Goal: Information Seeking & Learning: Learn about a topic

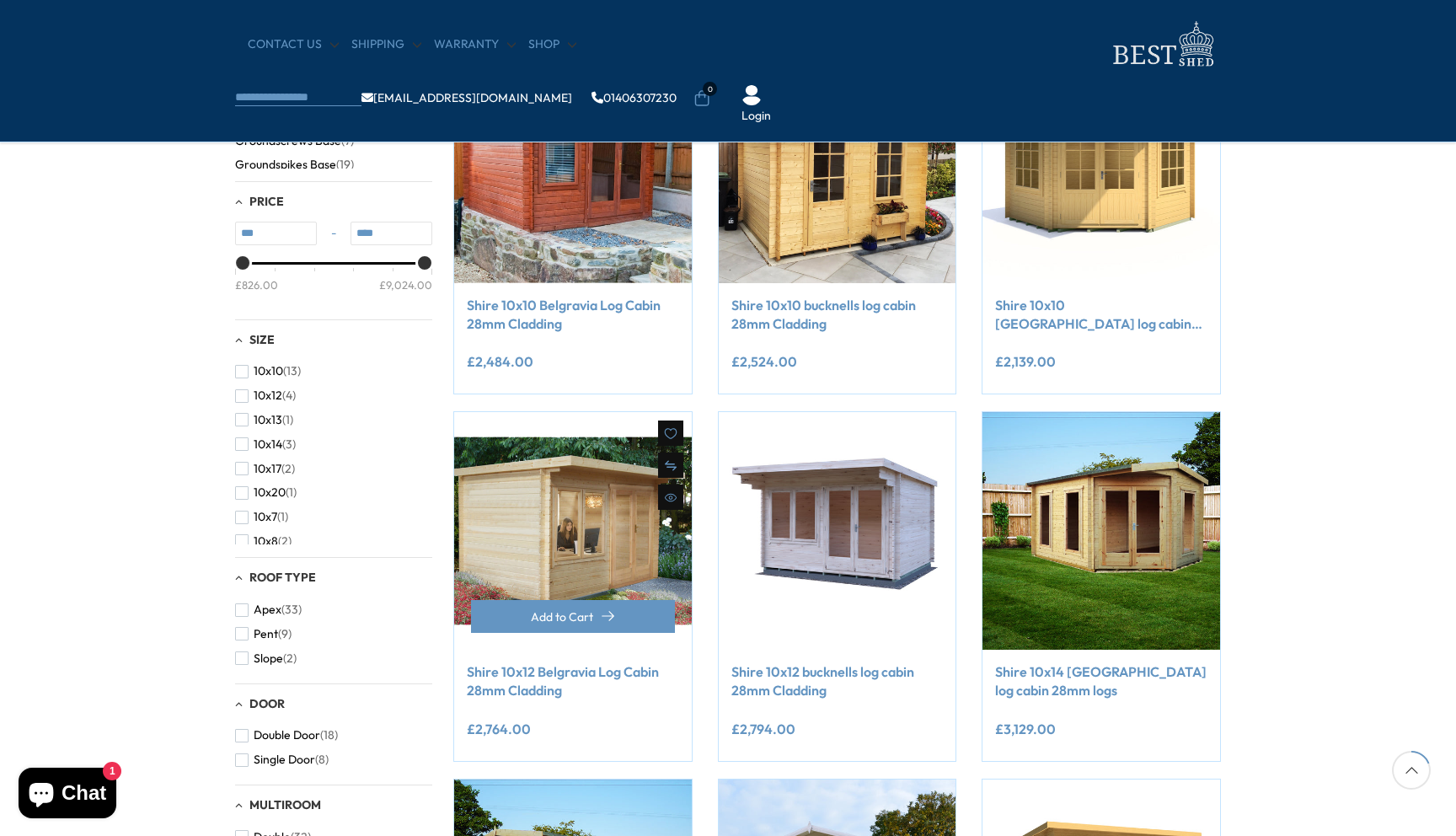
scroll to position [408, 0]
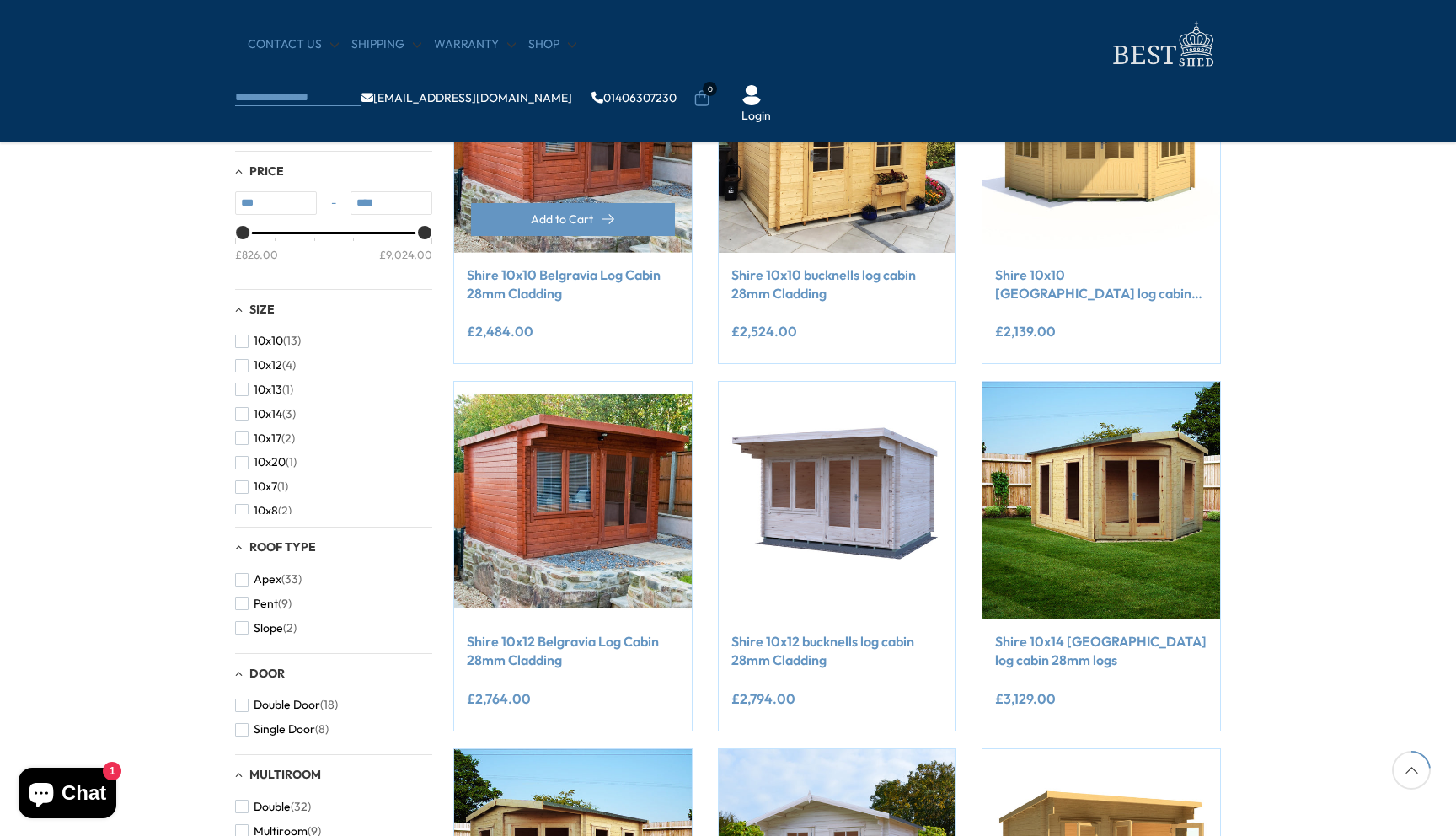
click at [559, 296] on link "Shire 10x10 Belgravia Log Cabin 28mm Cladding" at bounding box center [573, 284] width 212 height 38
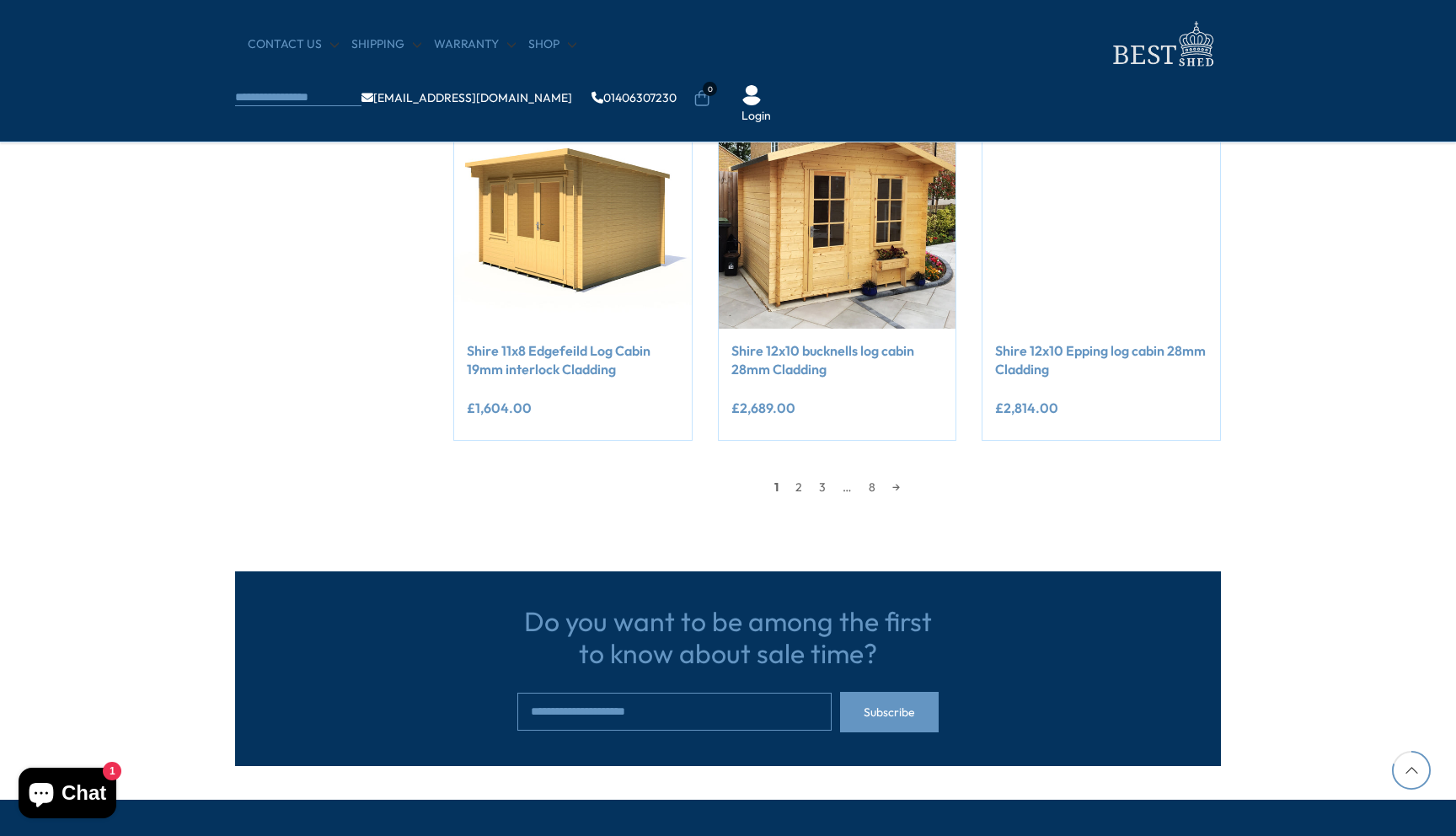
scroll to position [1536, 0]
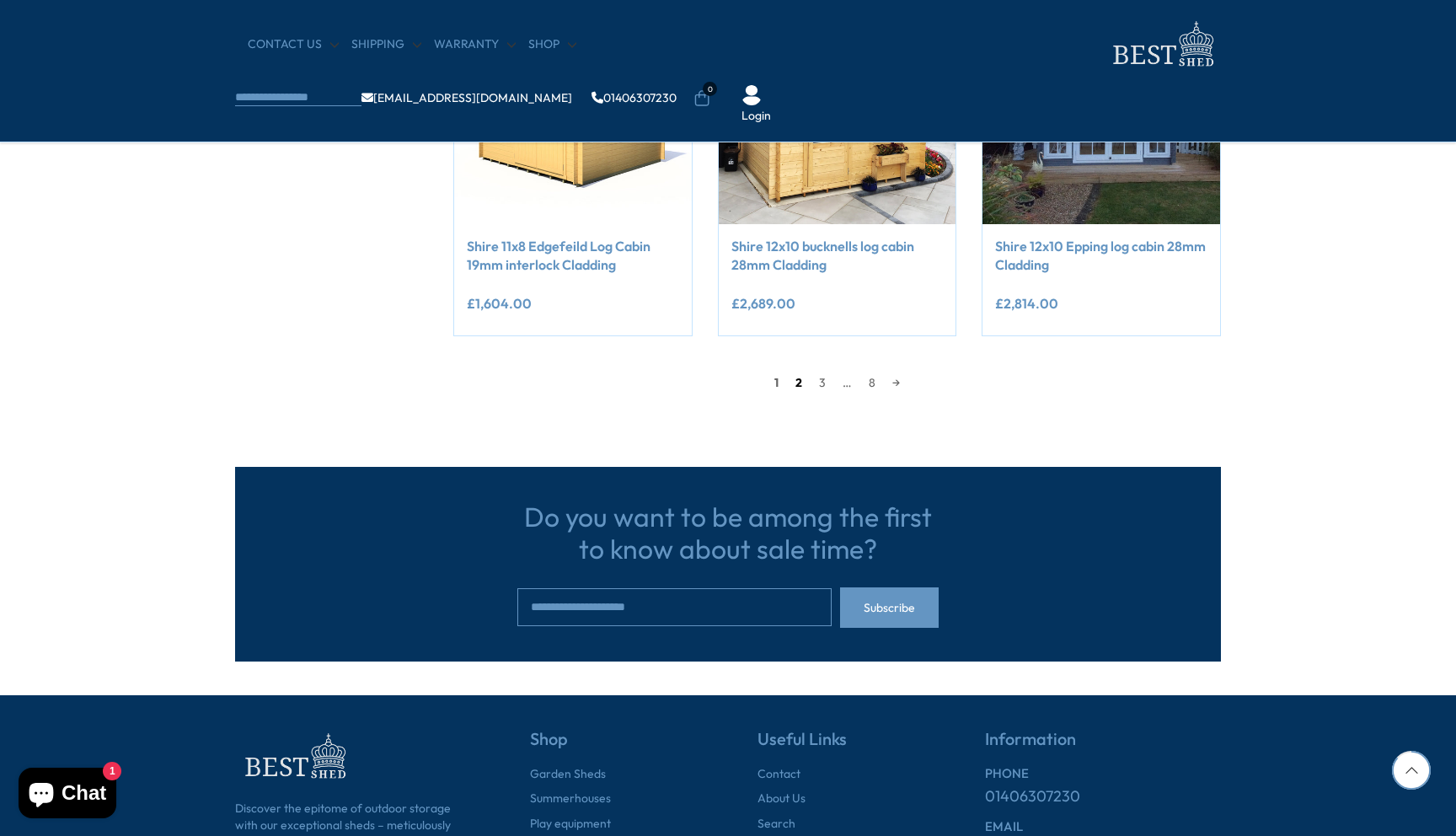
click at [796, 385] on link "2" at bounding box center [799, 383] width 24 height 25
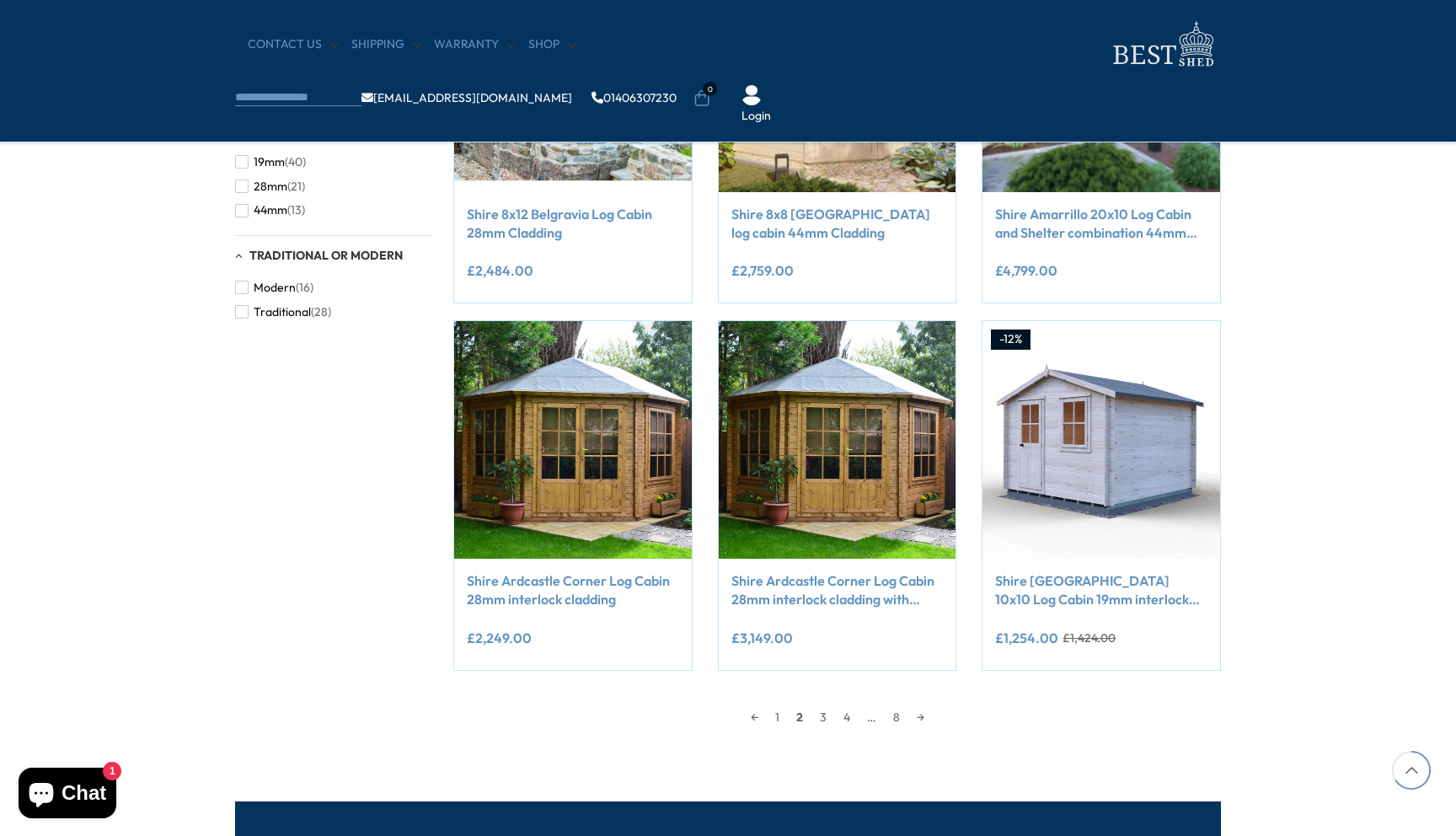
scroll to position [1230, 0]
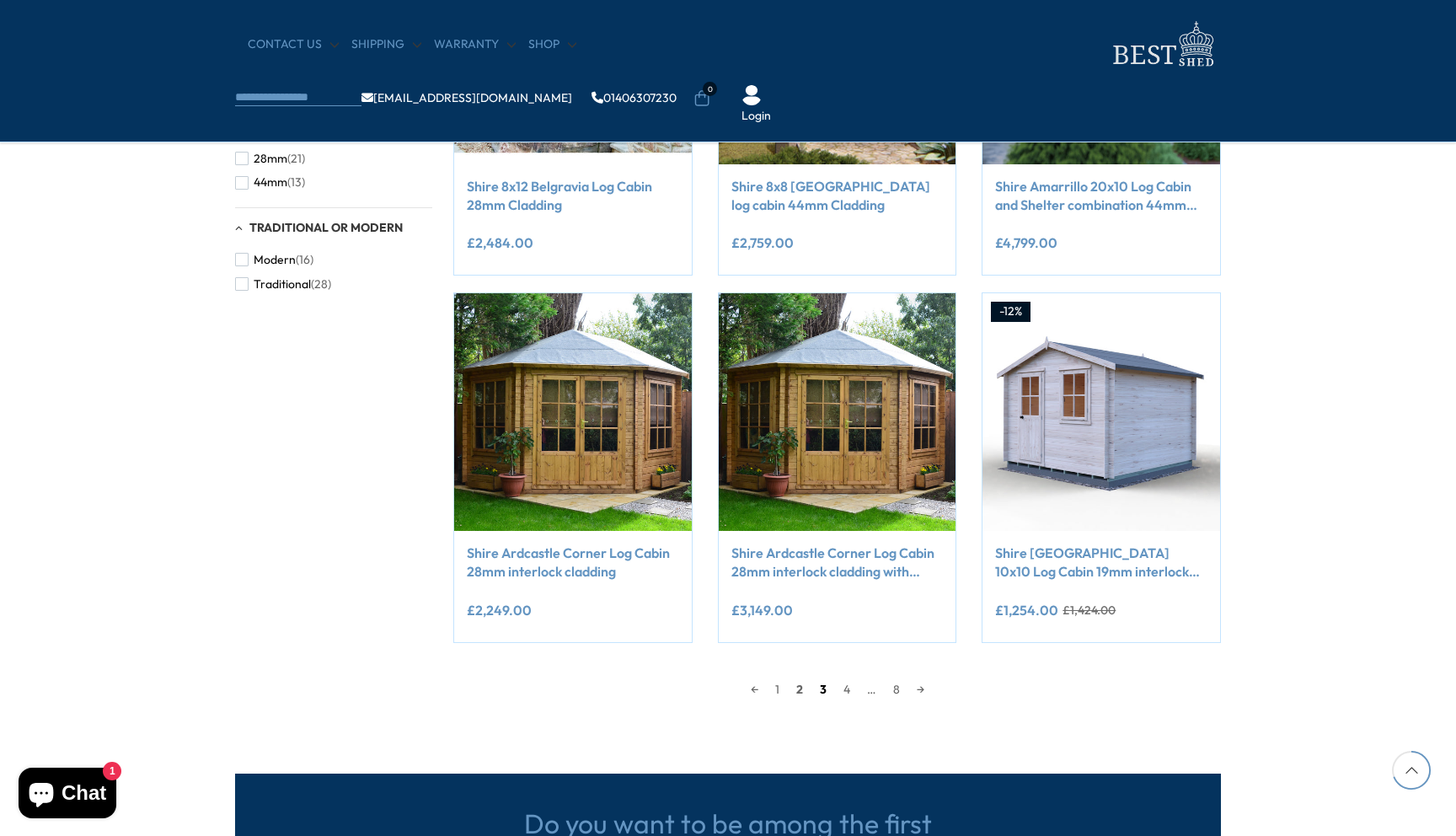
click at [824, 690] on link "3" at bounding box center [823, 689] width 24 height 25
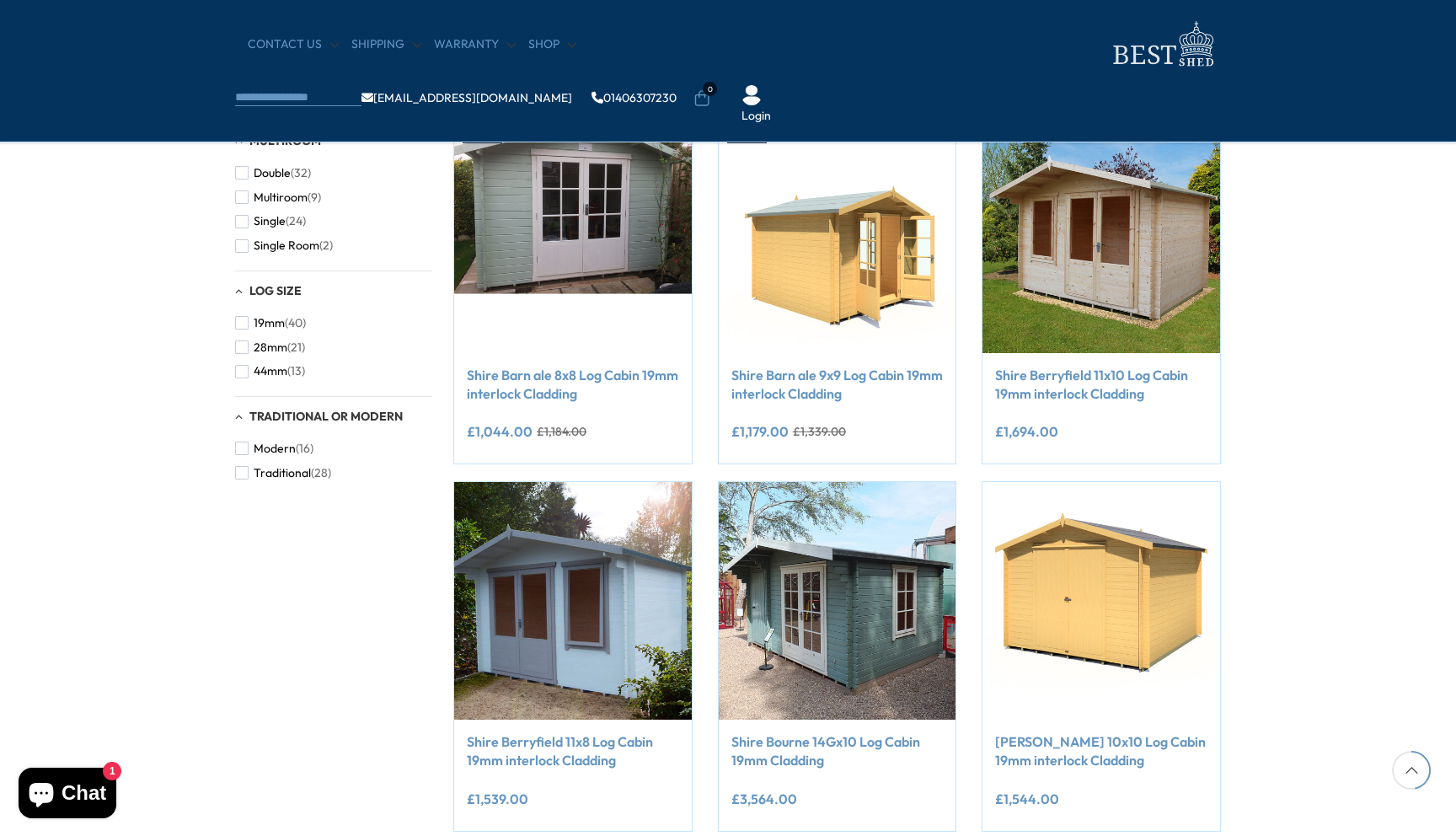
scroll to position [1097, 0]
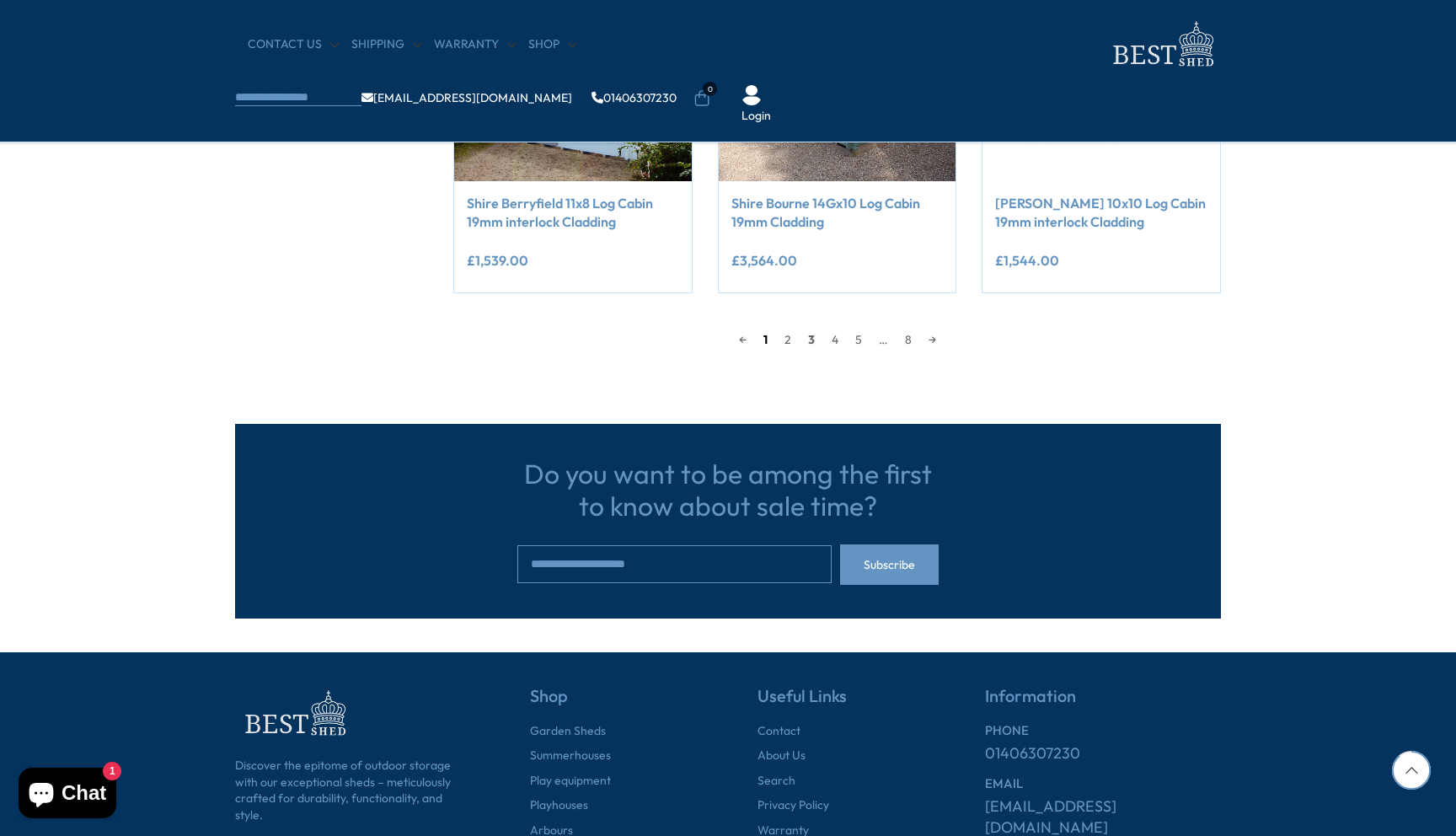
click at [761, 335] on link "1" at bounding box center [766, 340] width 21 height 25
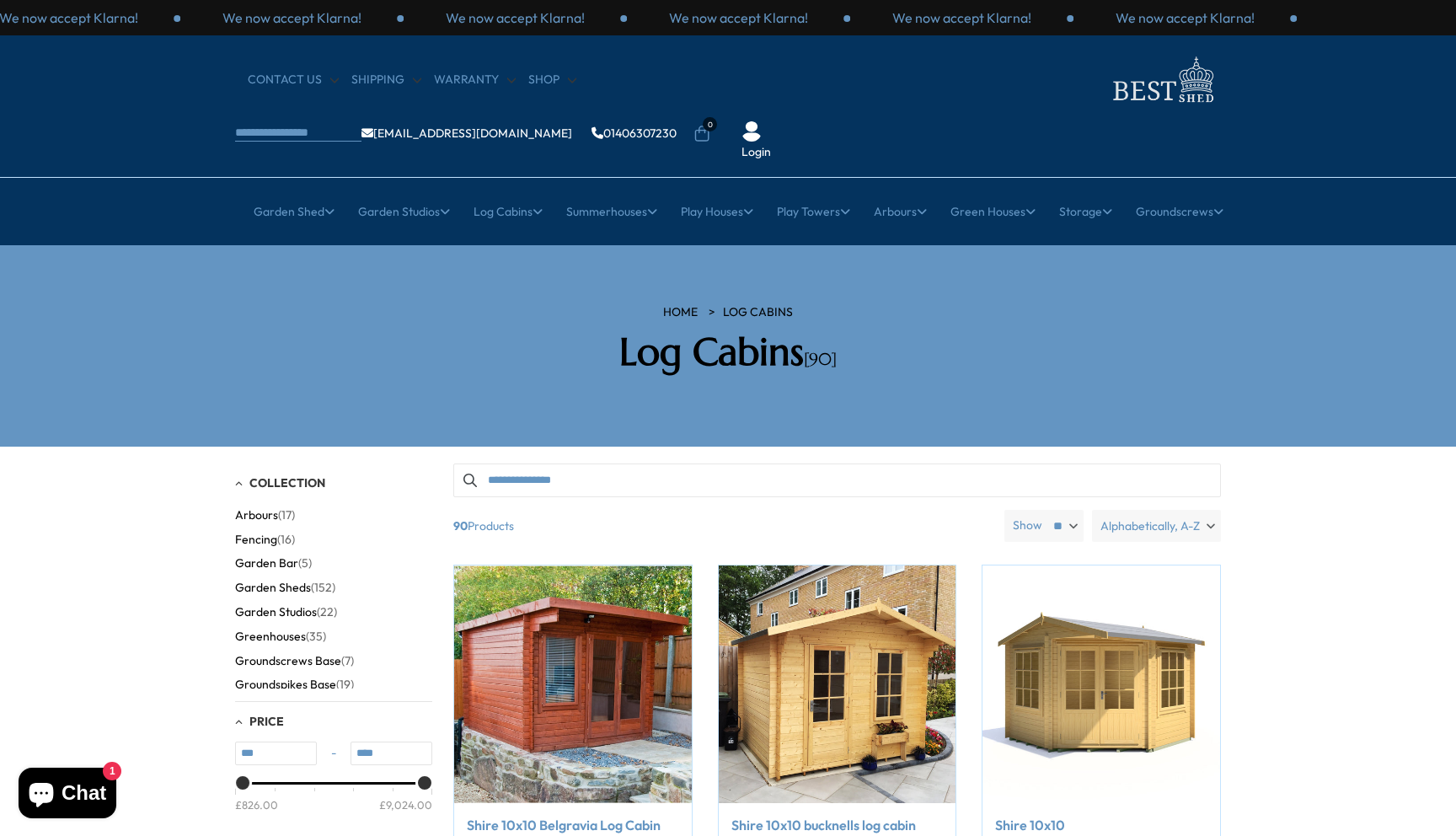
scroll to position [75, 0]
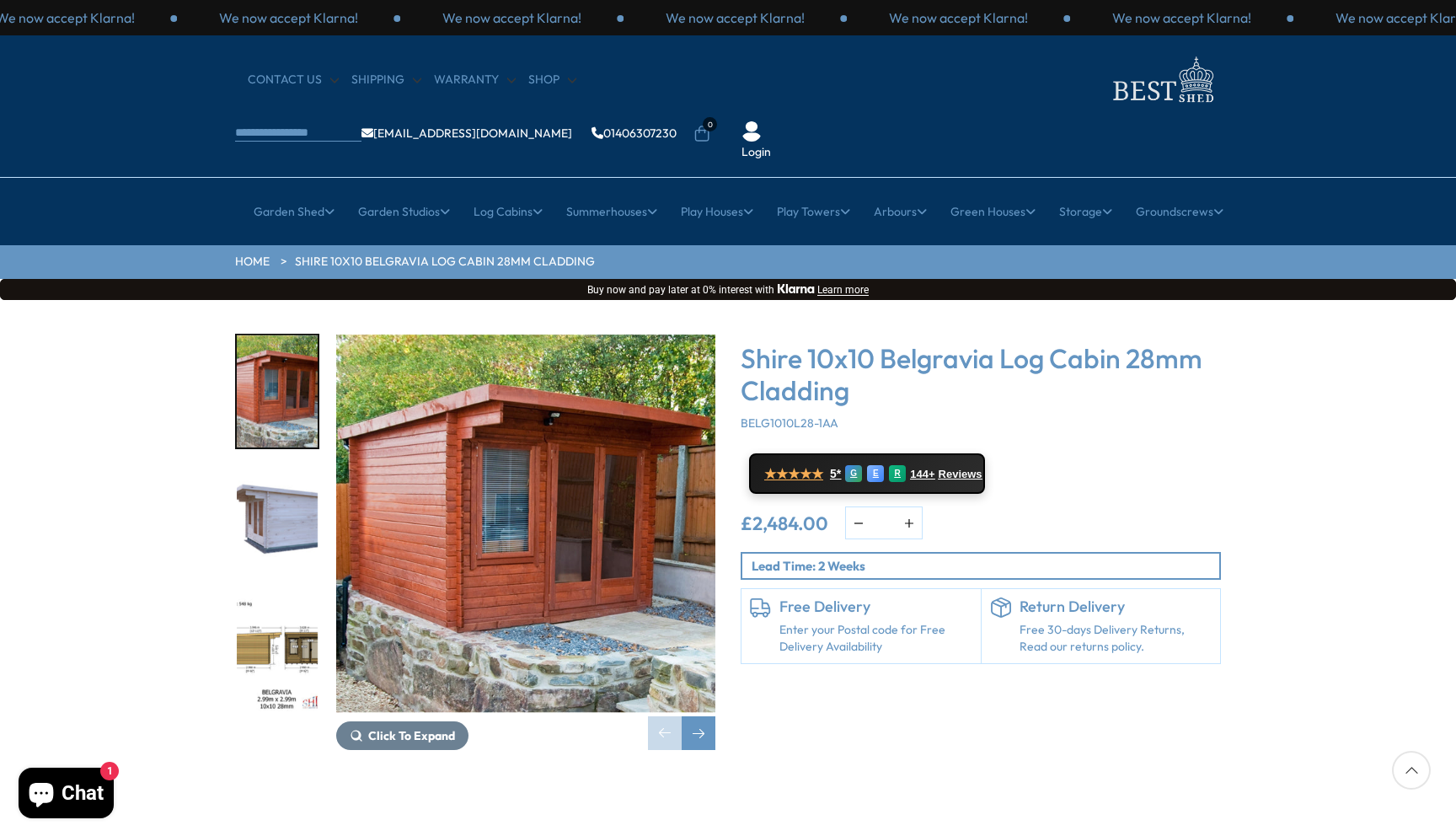
click at [269, 478] on img "2 / 9" at bounding box center [277, 522] width 81 height 112
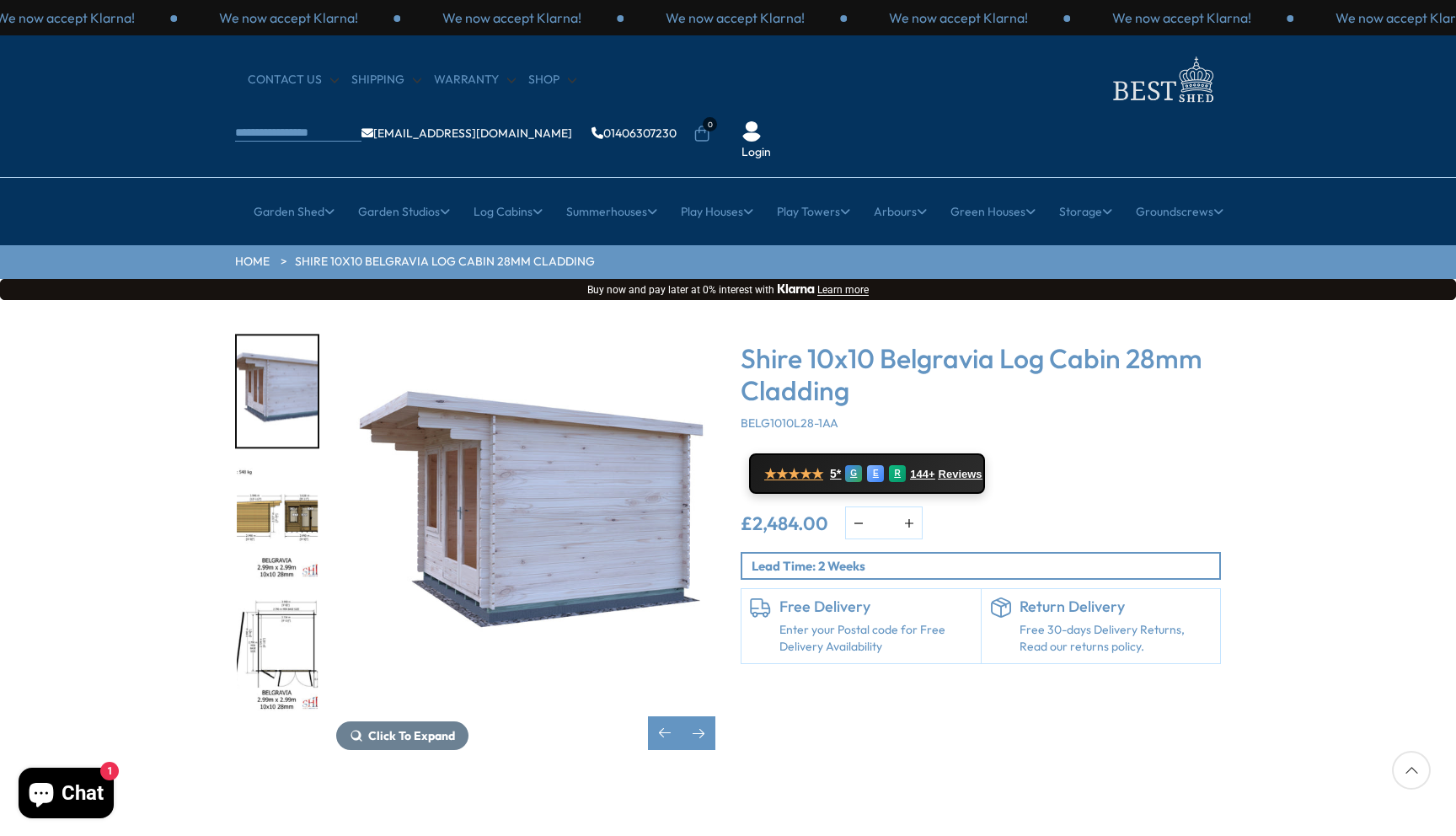
click at [284, 468] on img "3 / 9" at bounding box center [277, 523] width 81 height 112
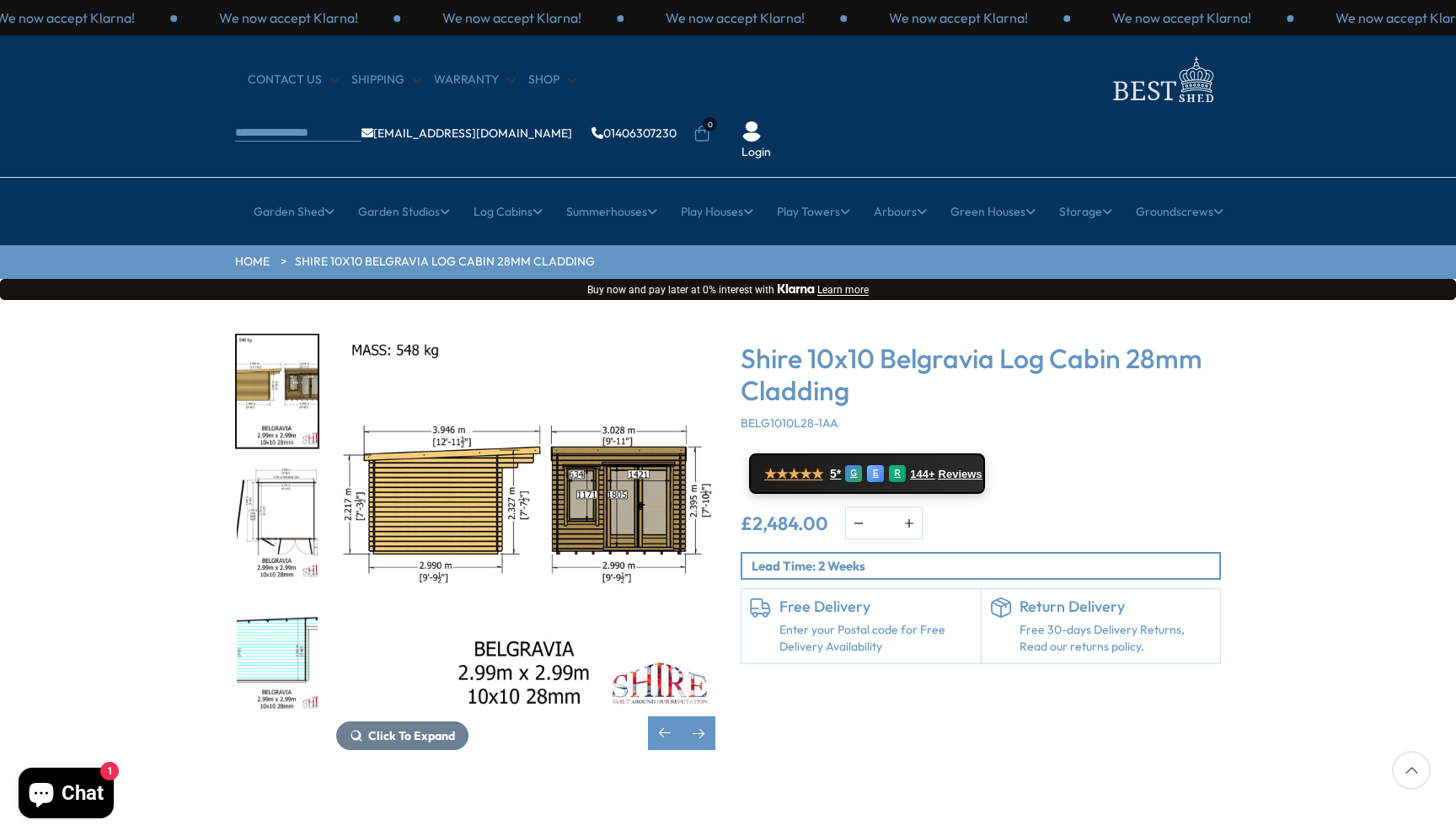
click at [277, 499] on img "4 / 9" at bounding box center [277, 523] width 81 height 112
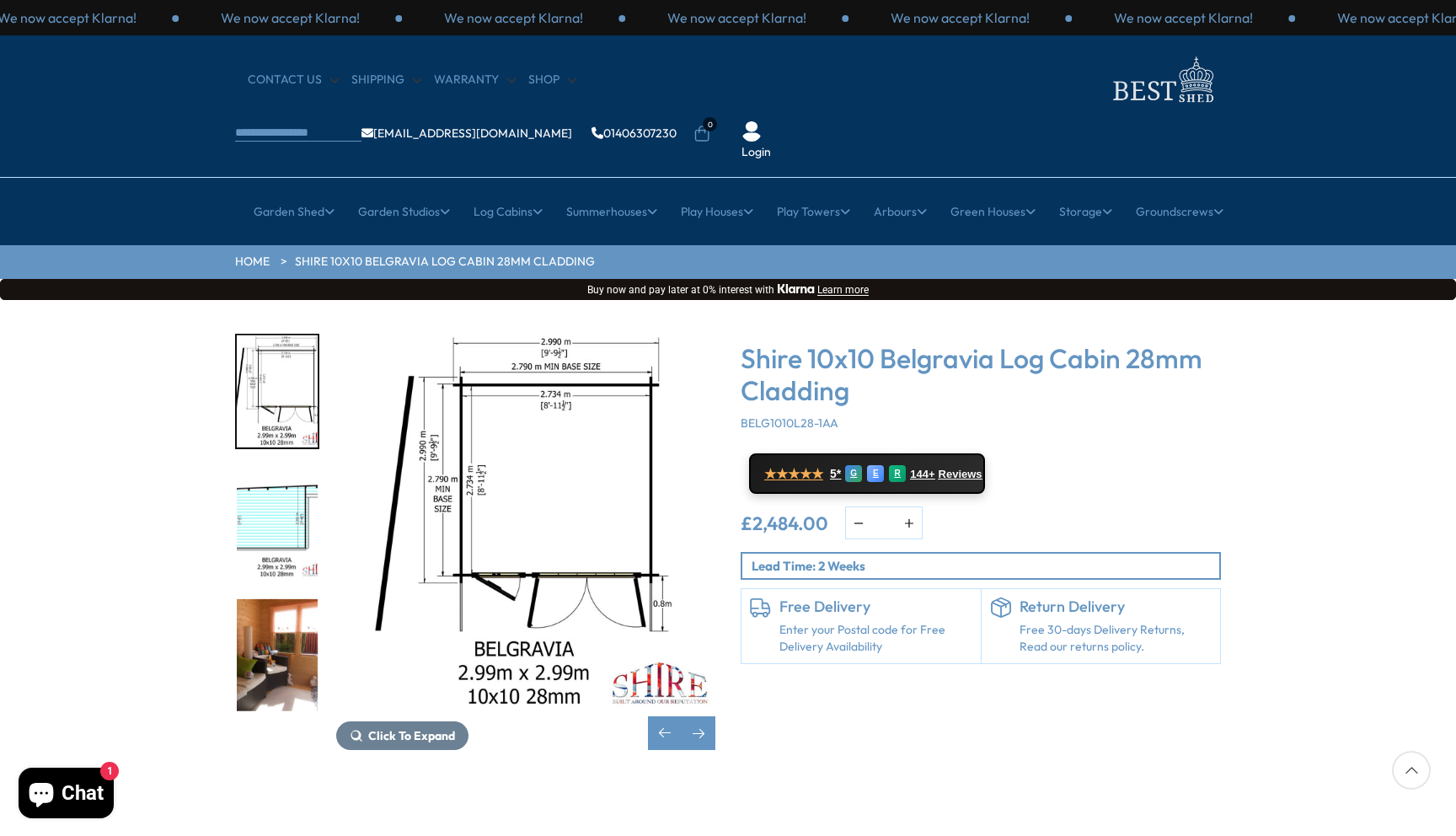
click at [251, 488] on img "5 / 9" at bounding box center [277, 522] width 81 height 112
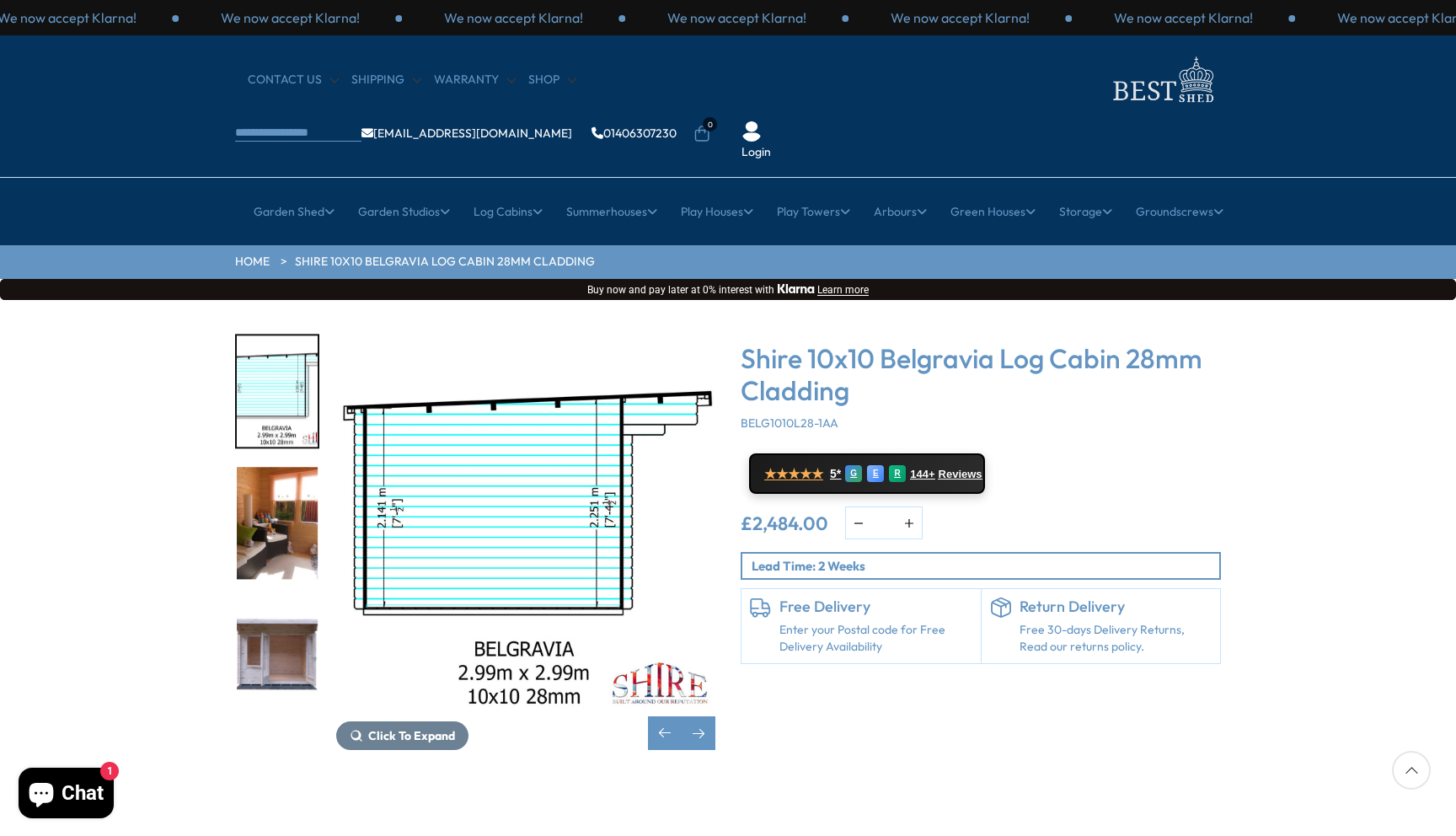
click at [273, 478] on img "6 / 9" at bounding box center [277, 523] width 81 height 112
click at [286, 478] on img "6 / 9" at bounding box center [277, 523] width 81 height 112
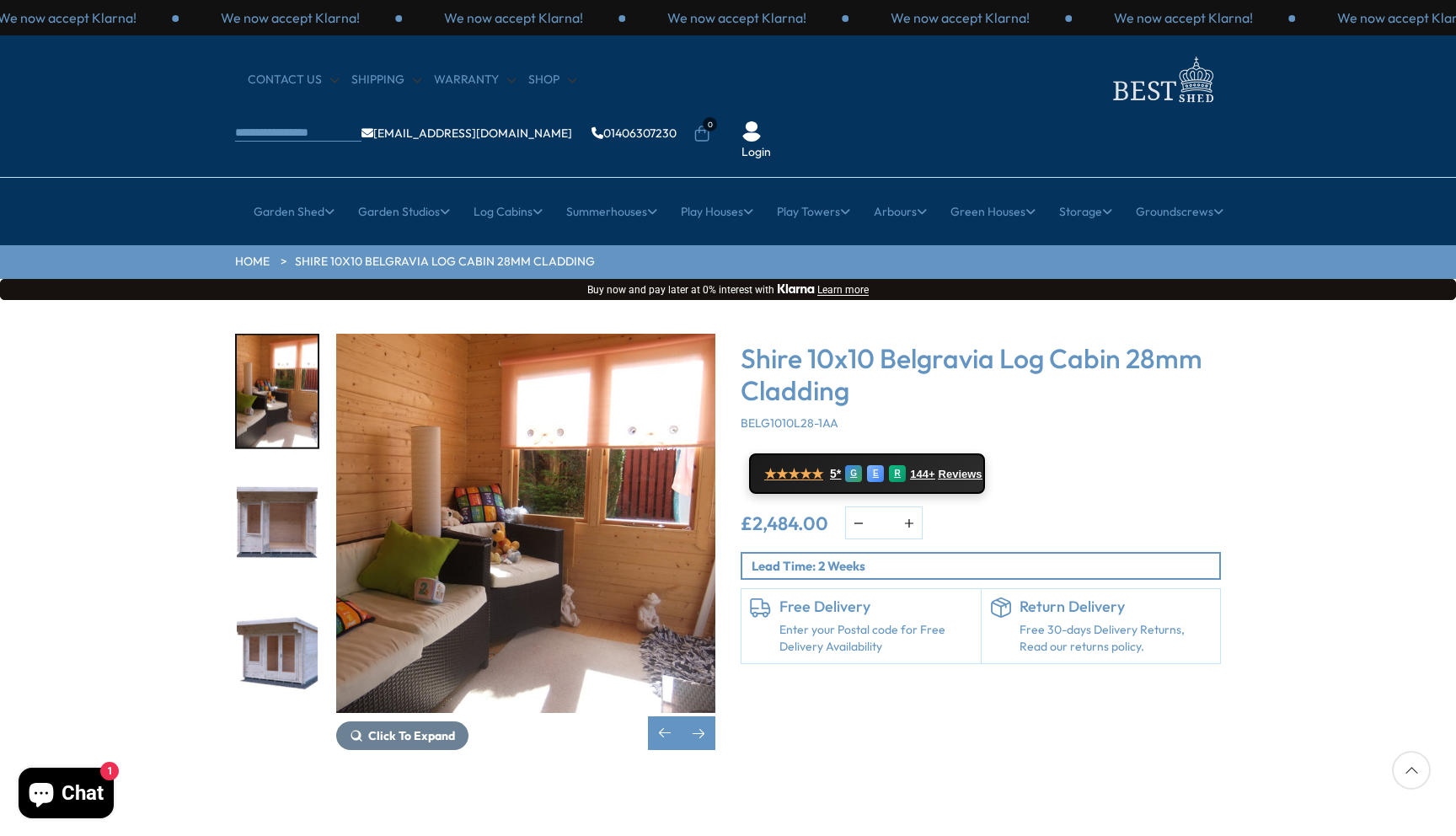
click at [278, 468] on img "7 / 9" at bounding box center [277, 523] width 81 height 112
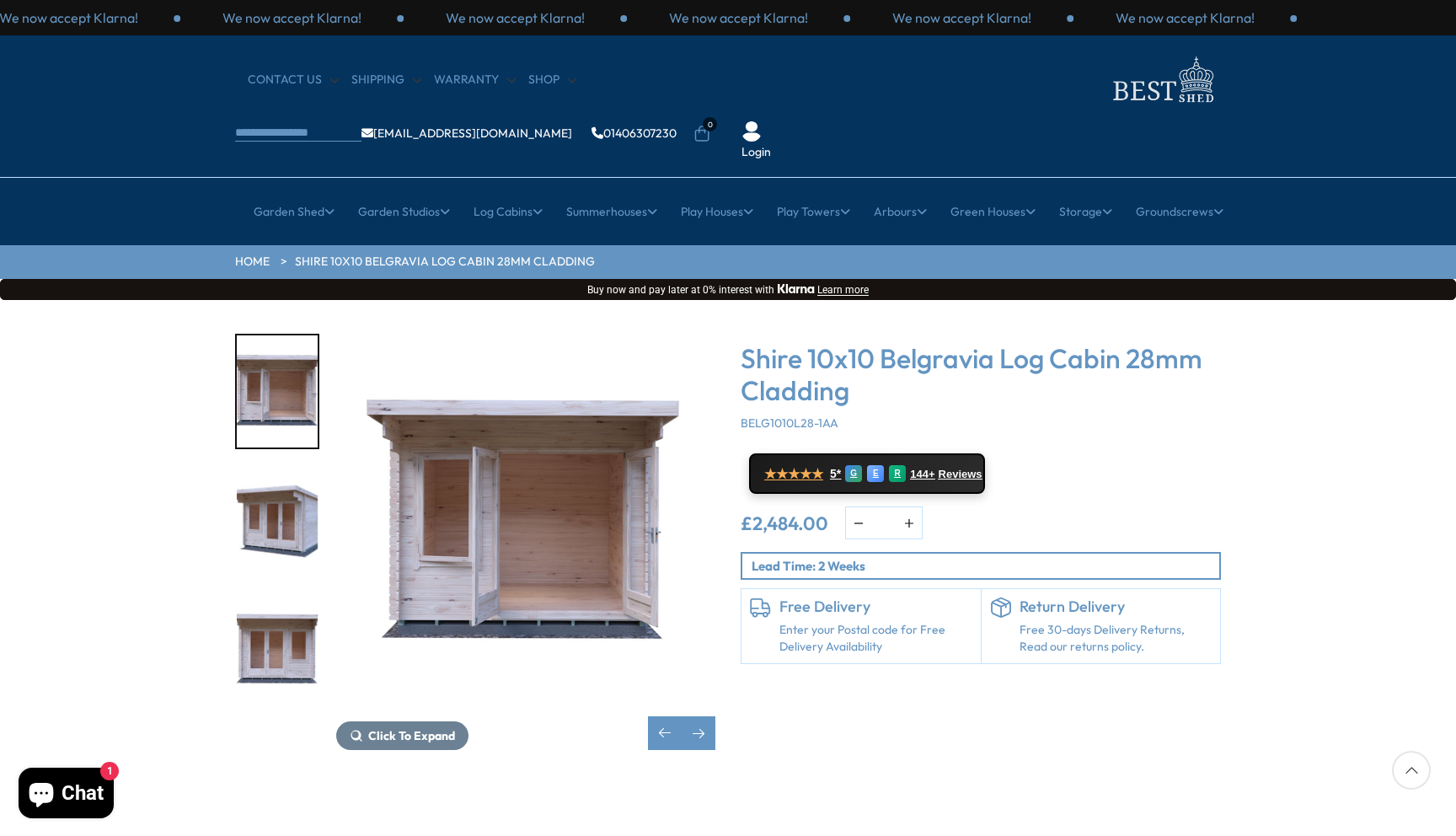
click at [281, 471] on img "8 / 9" at bounding box center [277, 523] width 81 height 112
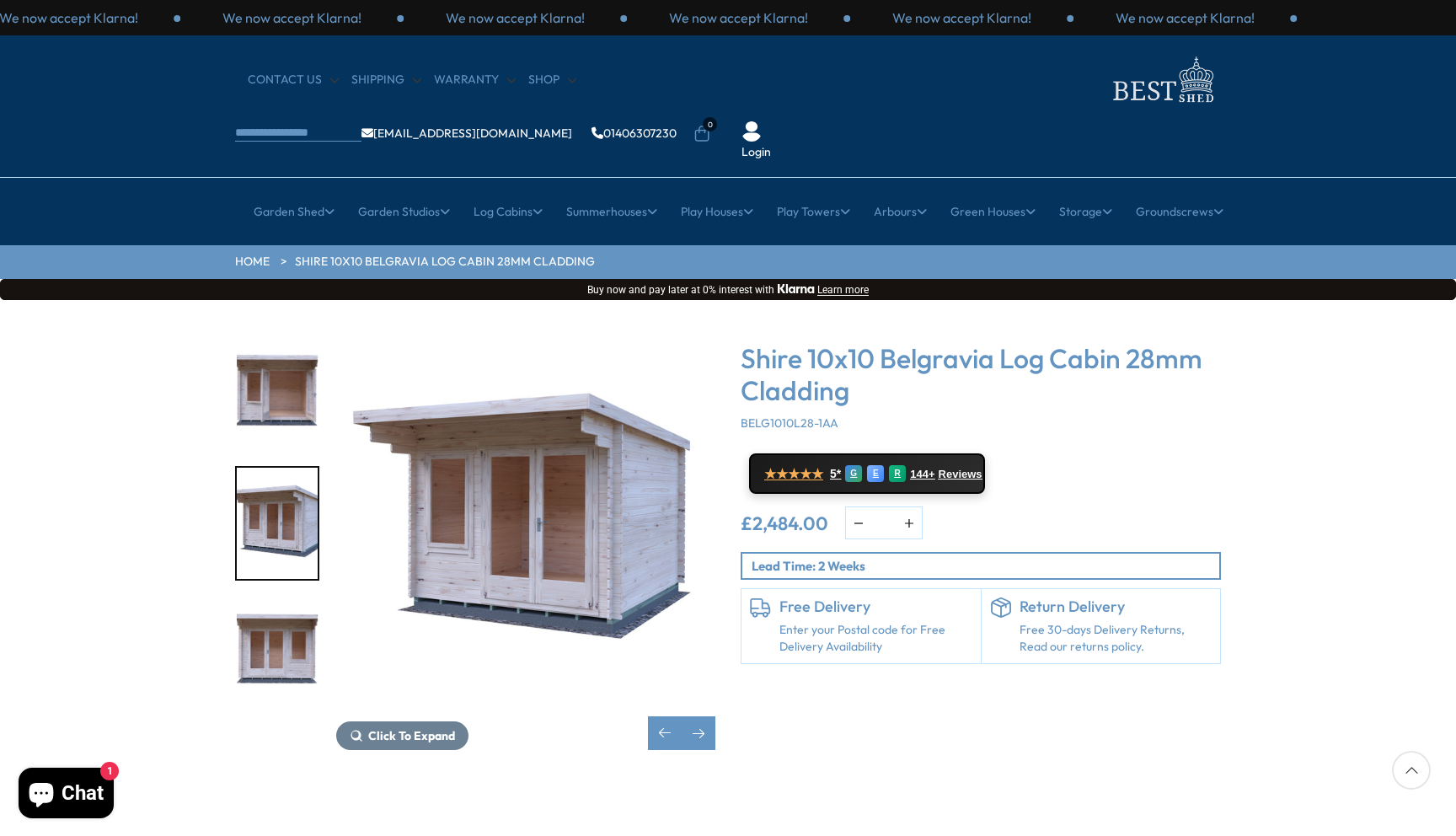
click at [280, 599] on img "9 / 9" at bounding box center [277, 655] width 81 height 112
